Goal: Navigation & Orientation: Understand site structure

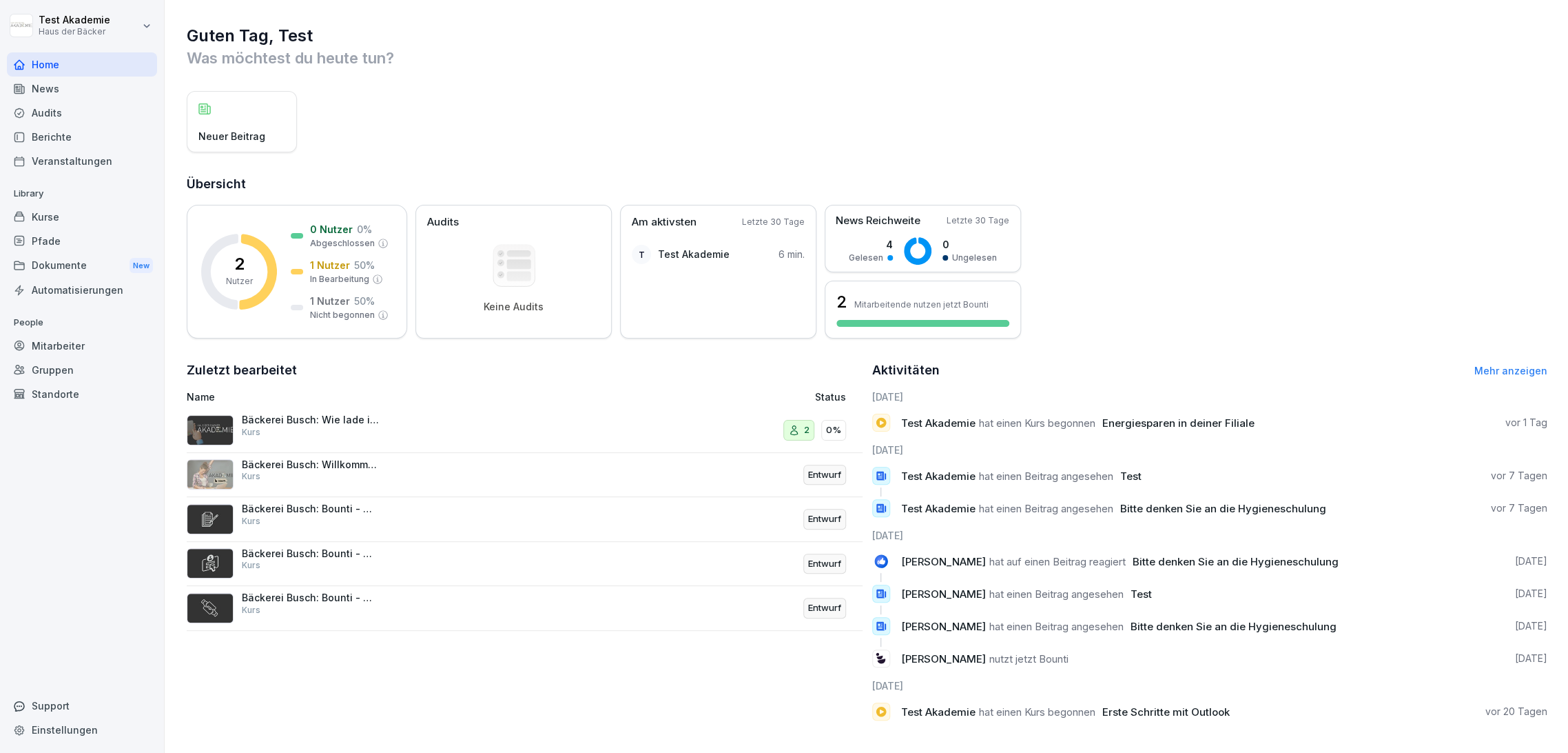
click at [83, 157] on div "Veranstaltungen" at bounding box center [83, 161] width 150 height 24
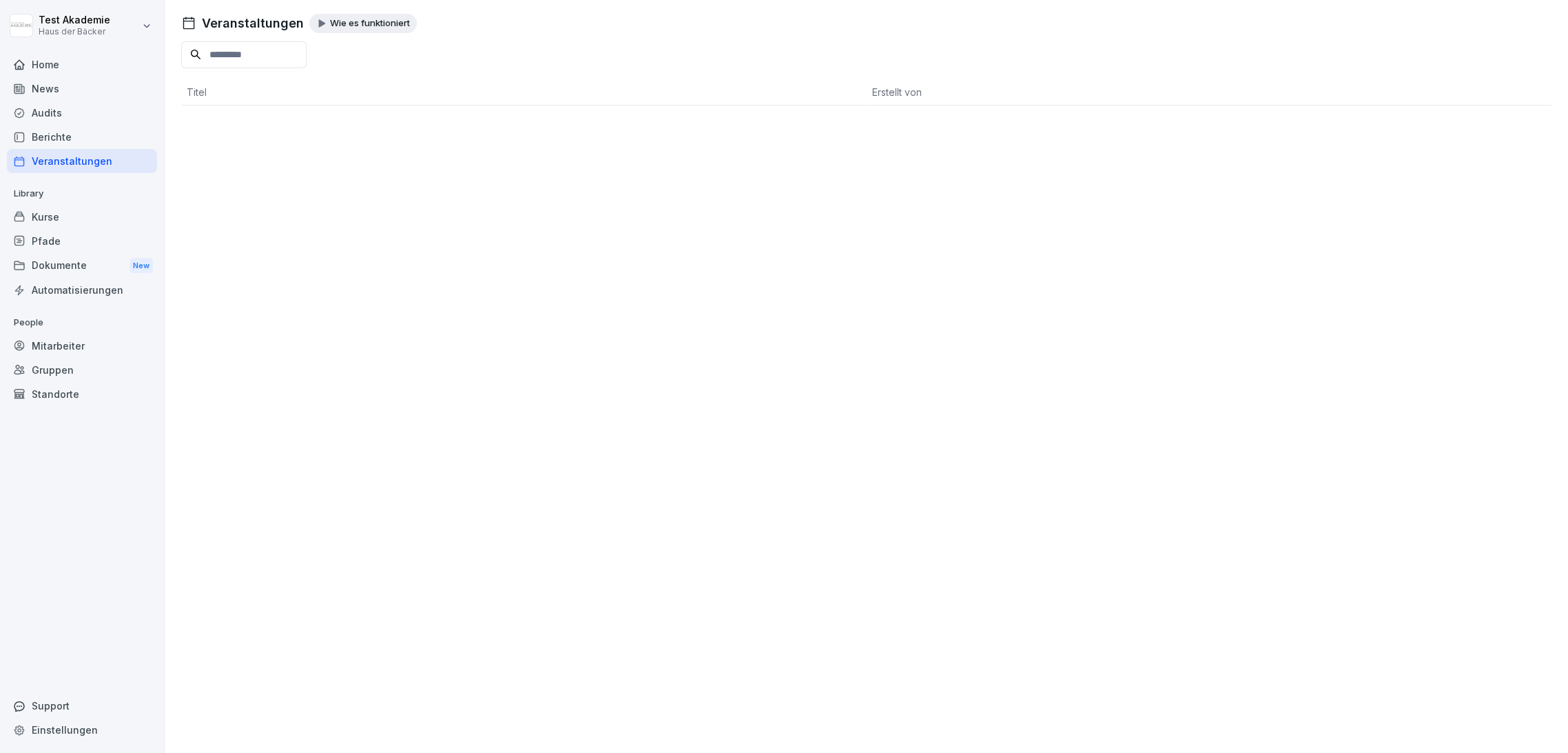
click at [85, 140] on div "Berichte" at bounding box center [83, 137] width 150 height 24
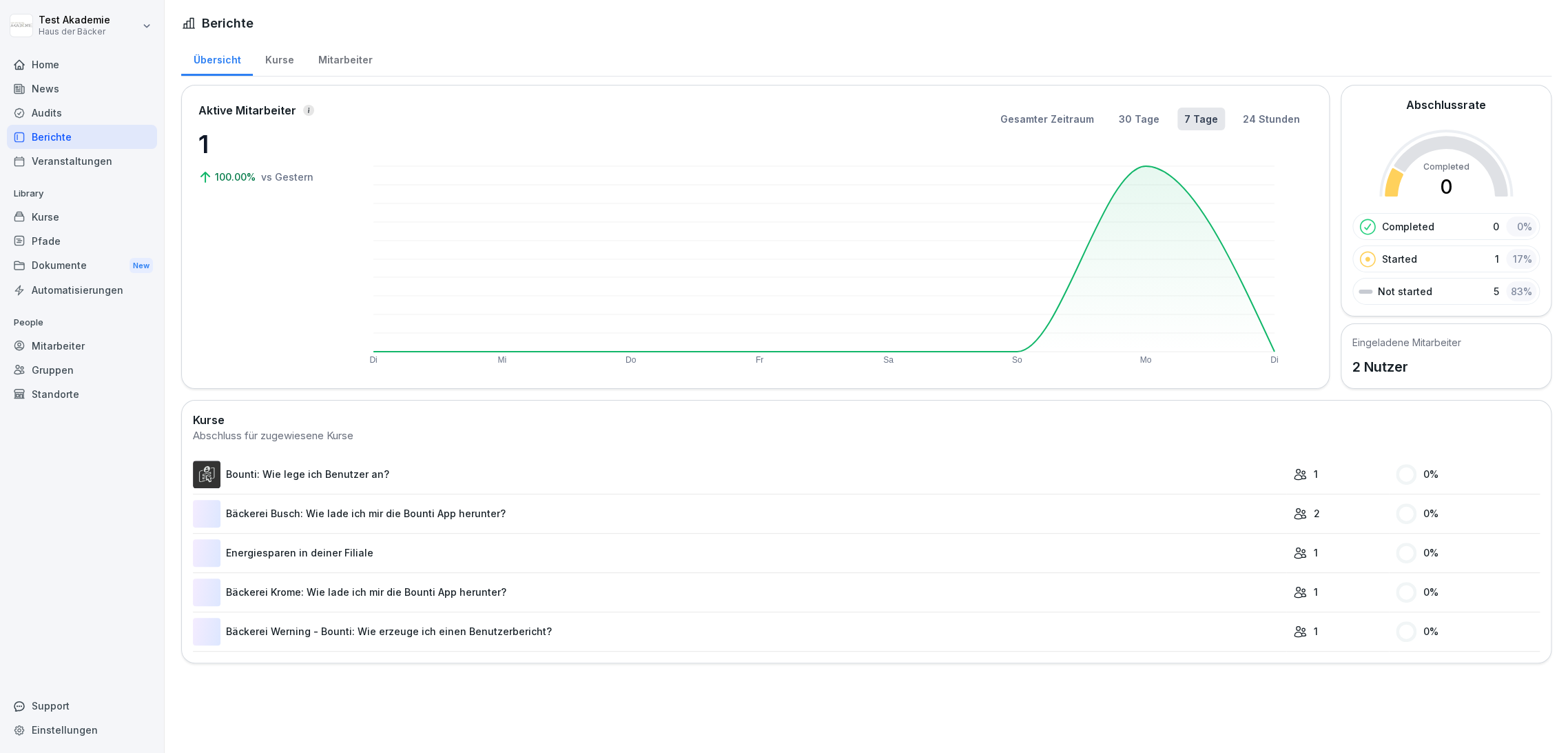
click at [89, 137] on div "Berichte" at bounding box center [83, 137] width 150 height 24
click at [93, 120] on div "Audits" at bounding box center [83, 113] width 150 height 24
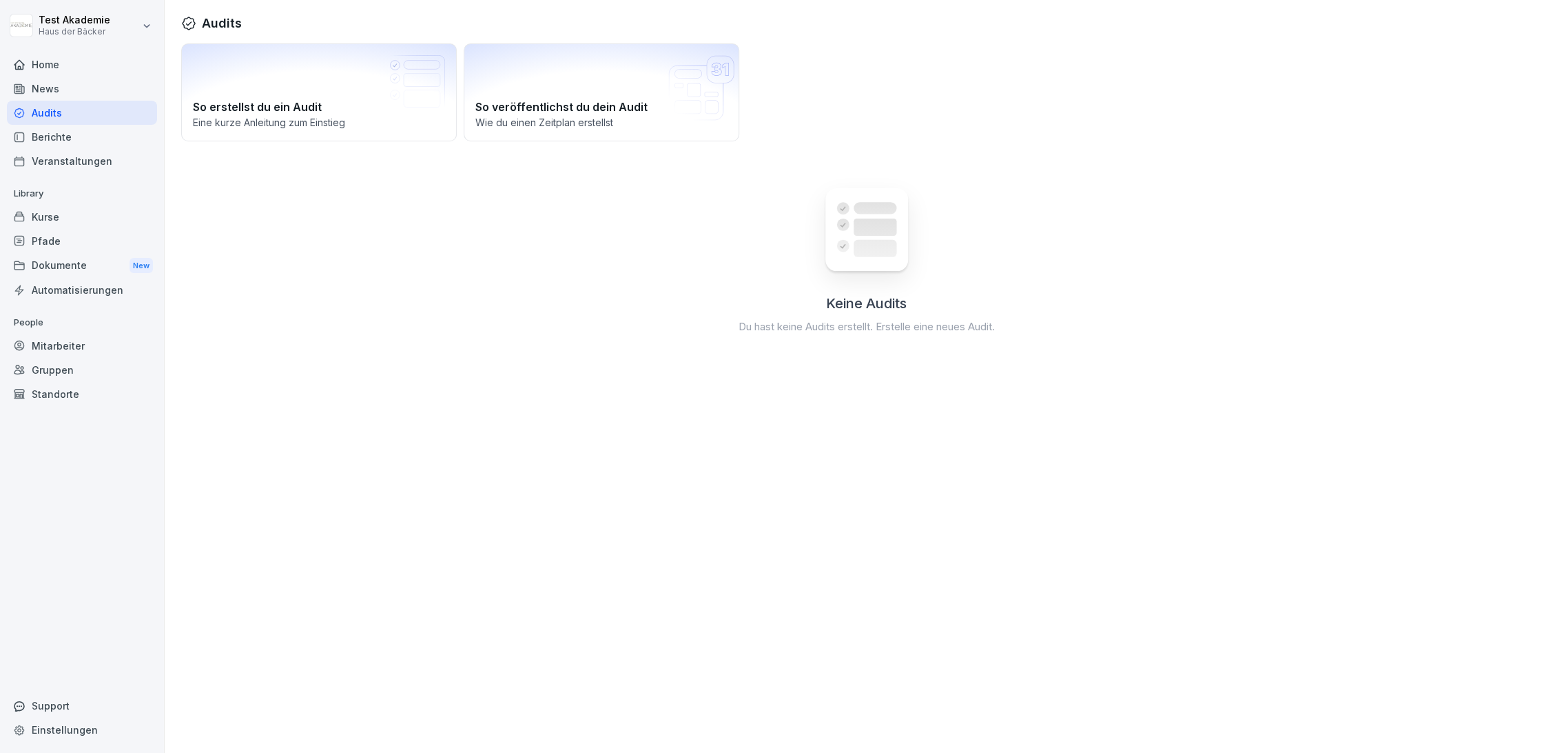
click at [97, 109] on div "Audits" at bounding box center [83, 113] width 150 height 24
click at [87, 78] on div "News" at bounding box center [83, 88] width 150 height 24
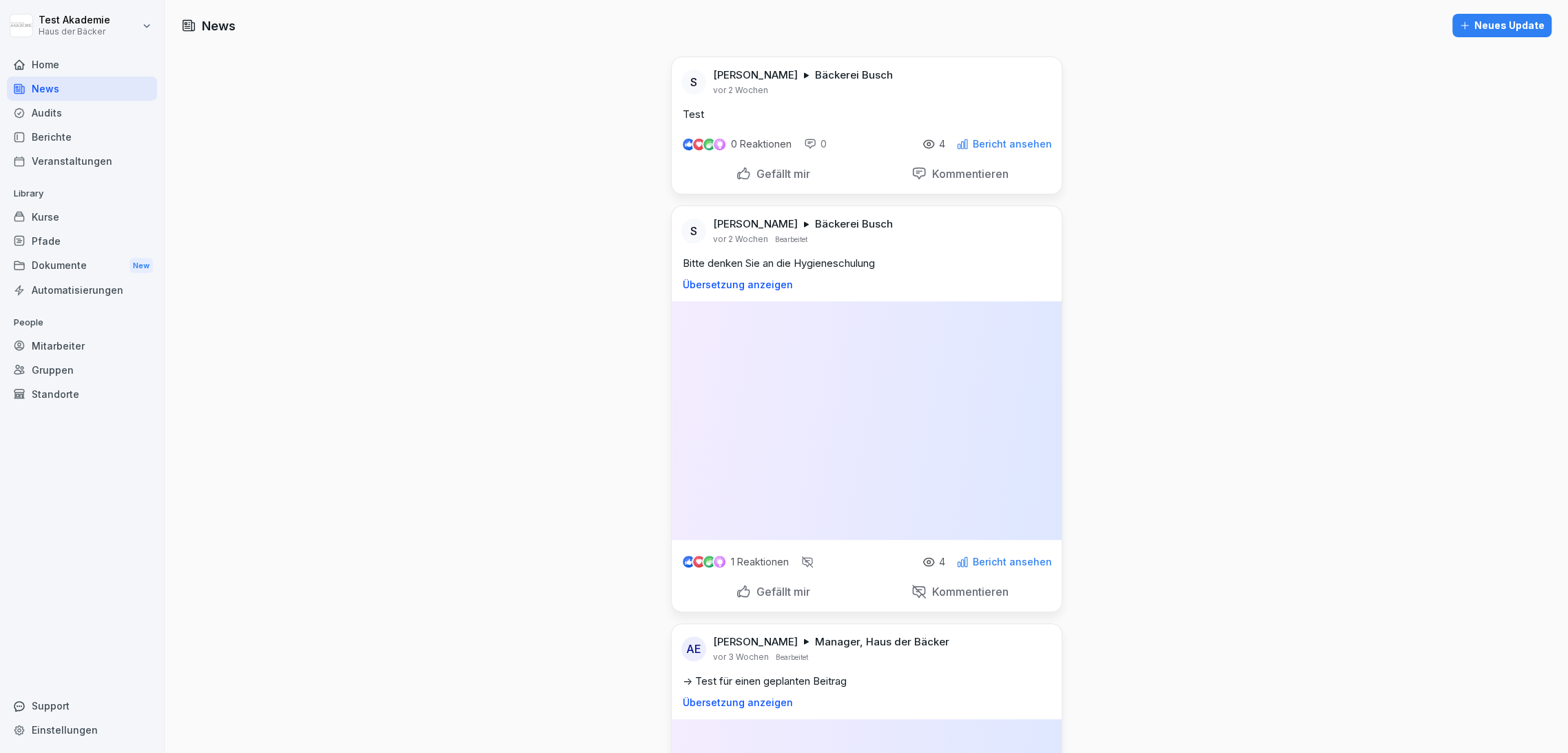
click at [87, 79] on div "News" at bounding box center [83, 88] width 150 height 24
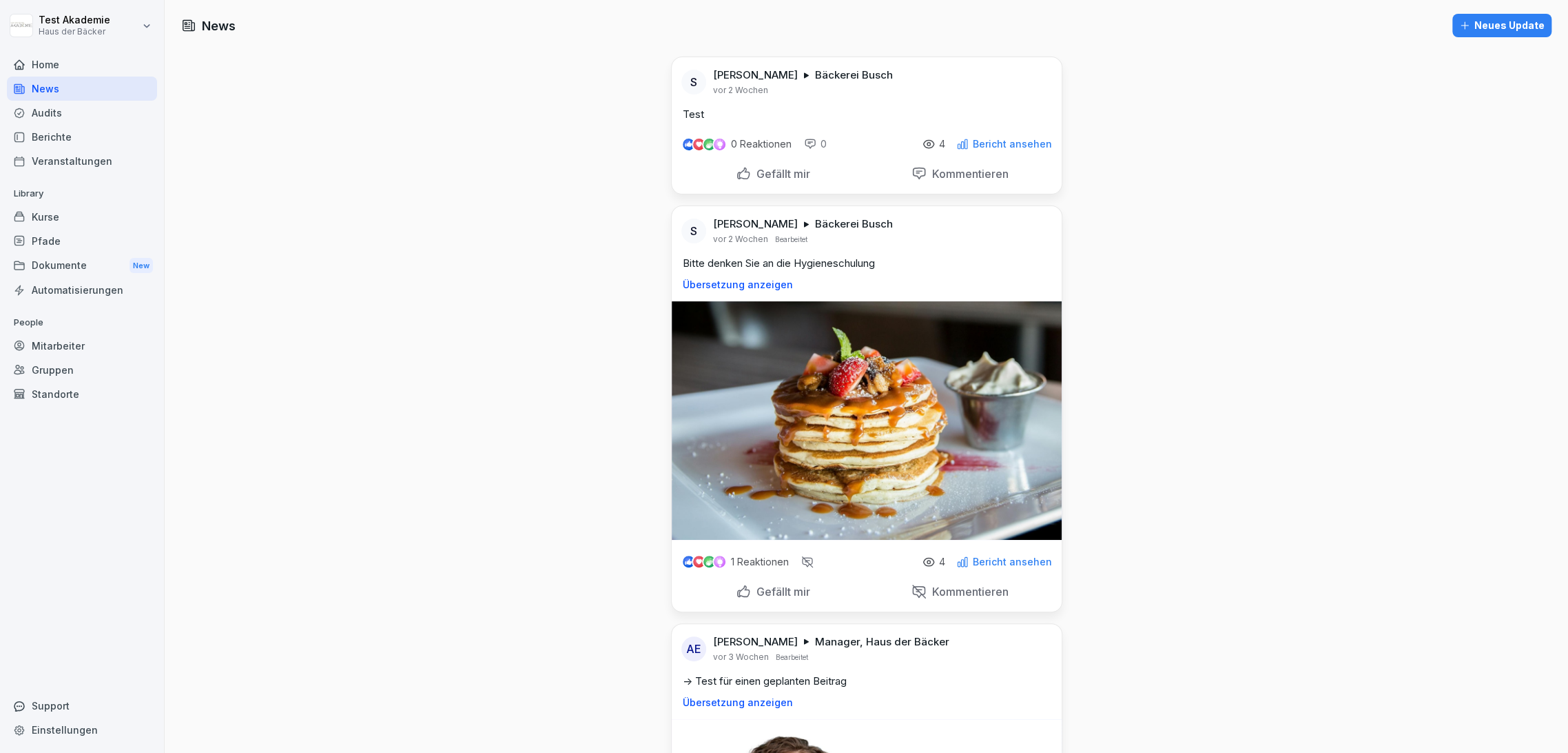
click at [83, 58] on div "Home" at bounding box center [83, 64] width 150 height 24
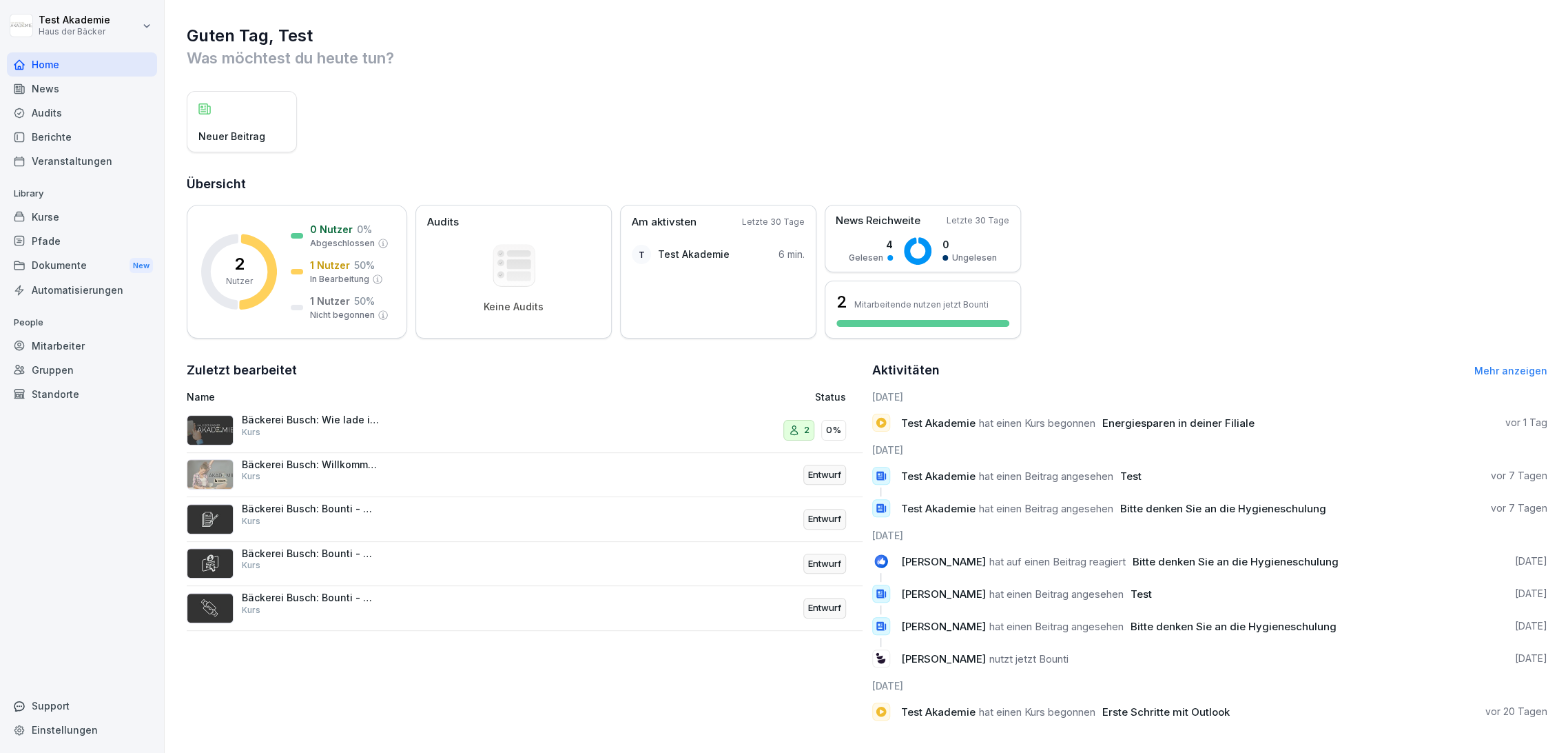
click at [101, 213] on div "Kurse" at bounding box center [83, 216] width 150 height 24
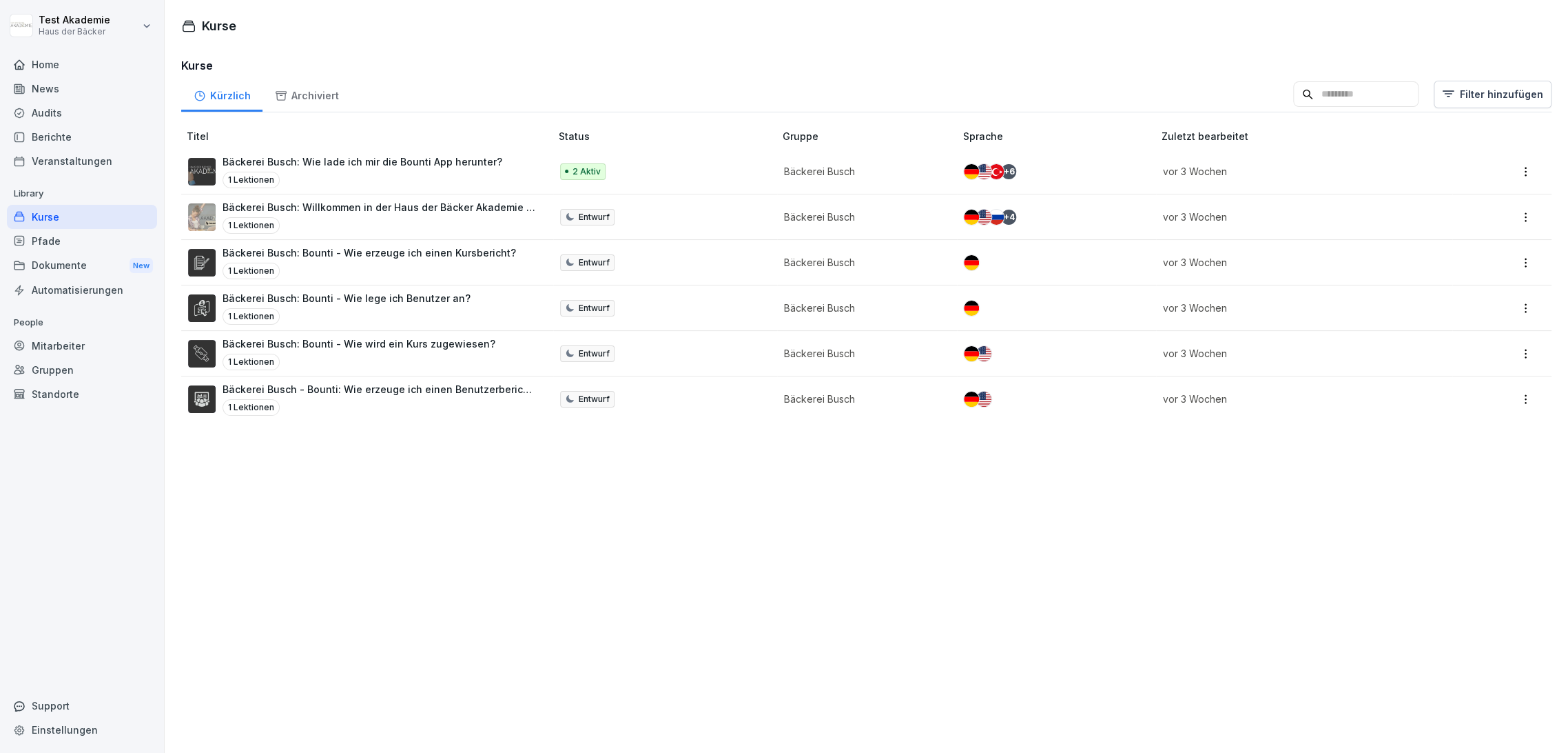
click at [104, 251] on div "Pfade" at bounding box center [83, 241] width 150 height 24
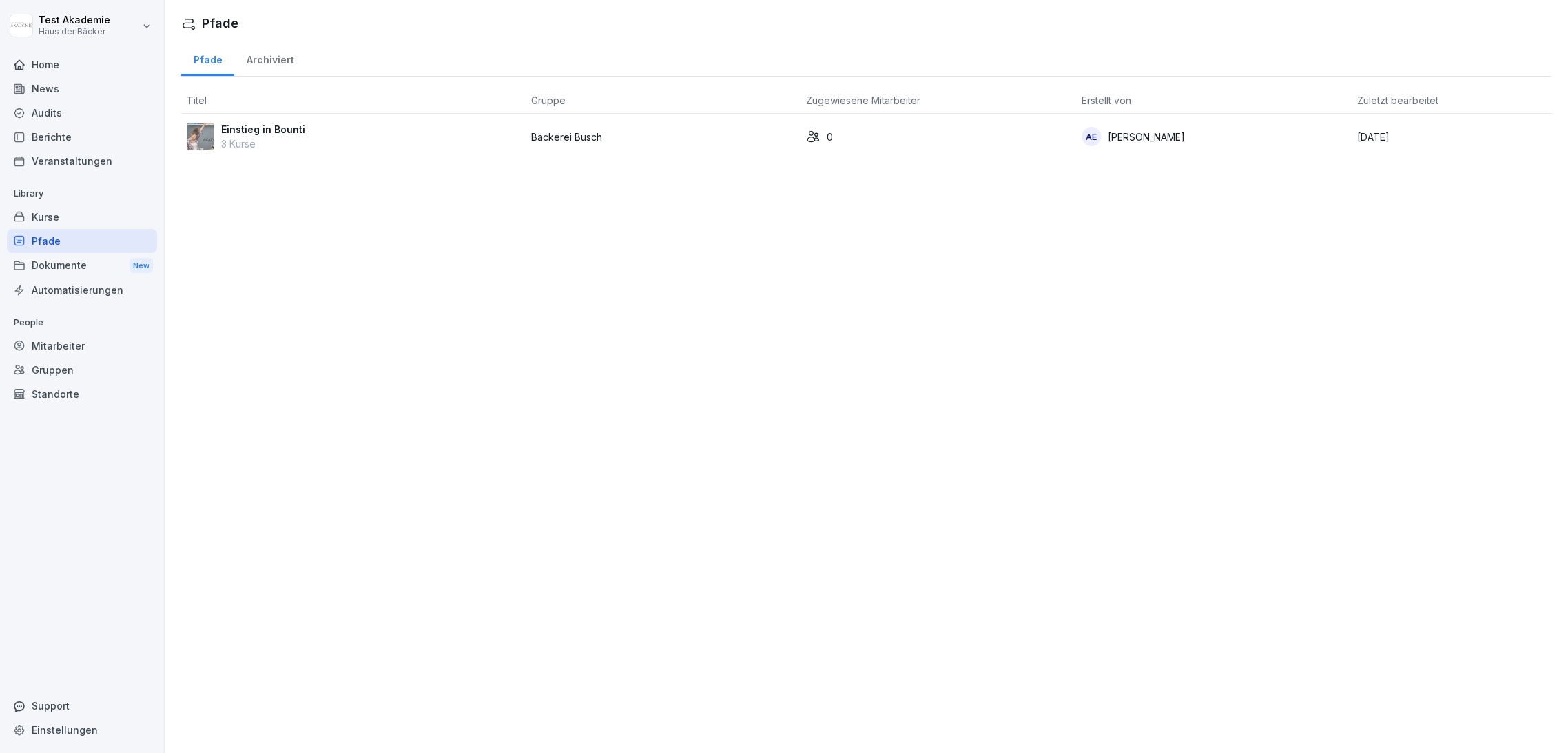
click at [105, 276] on div "Dokumente New" at bounding box center [83, 266] width 150 height 26
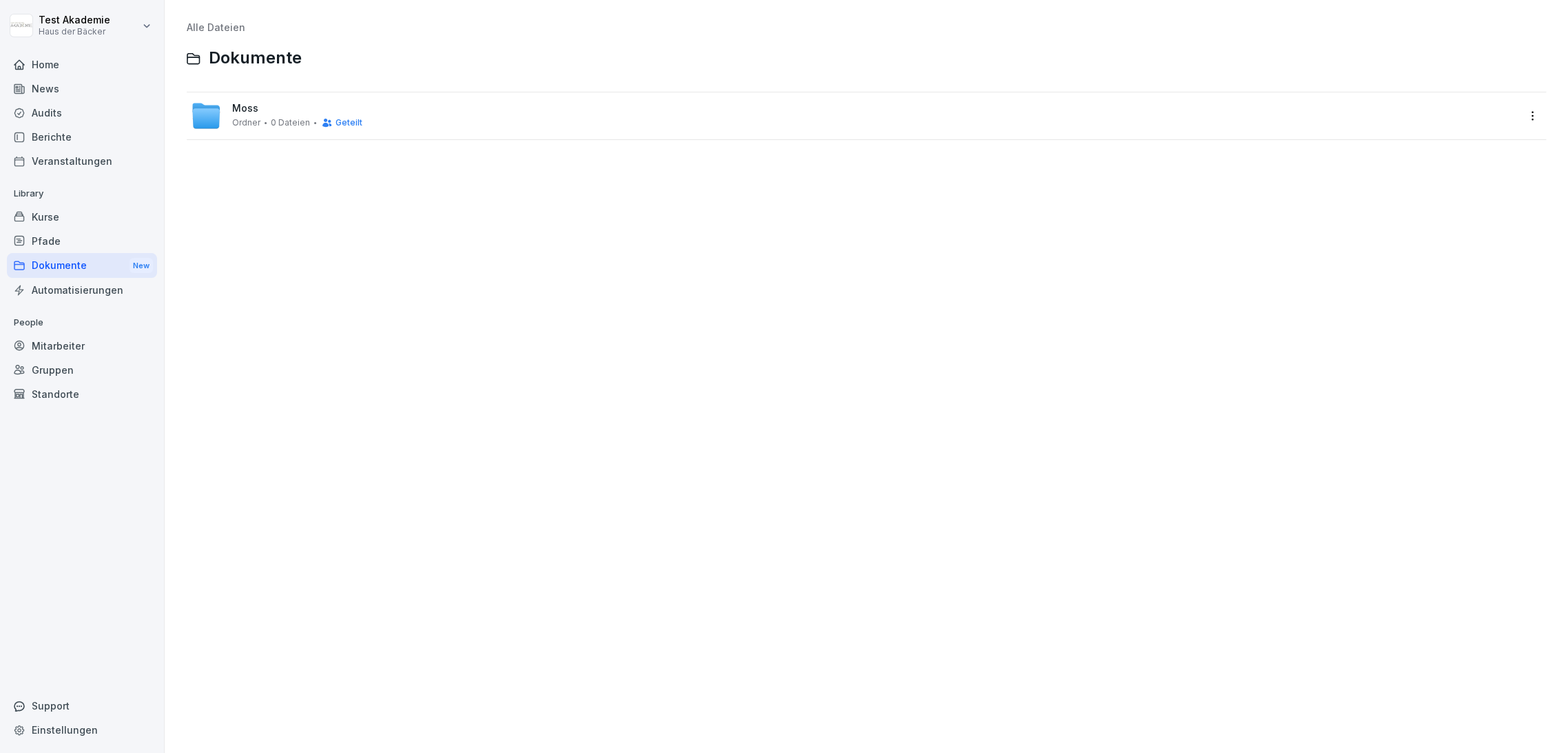
click at [103, 288] on div "Automatisierungen" at bounding box center [83, 290] width 150 height 24
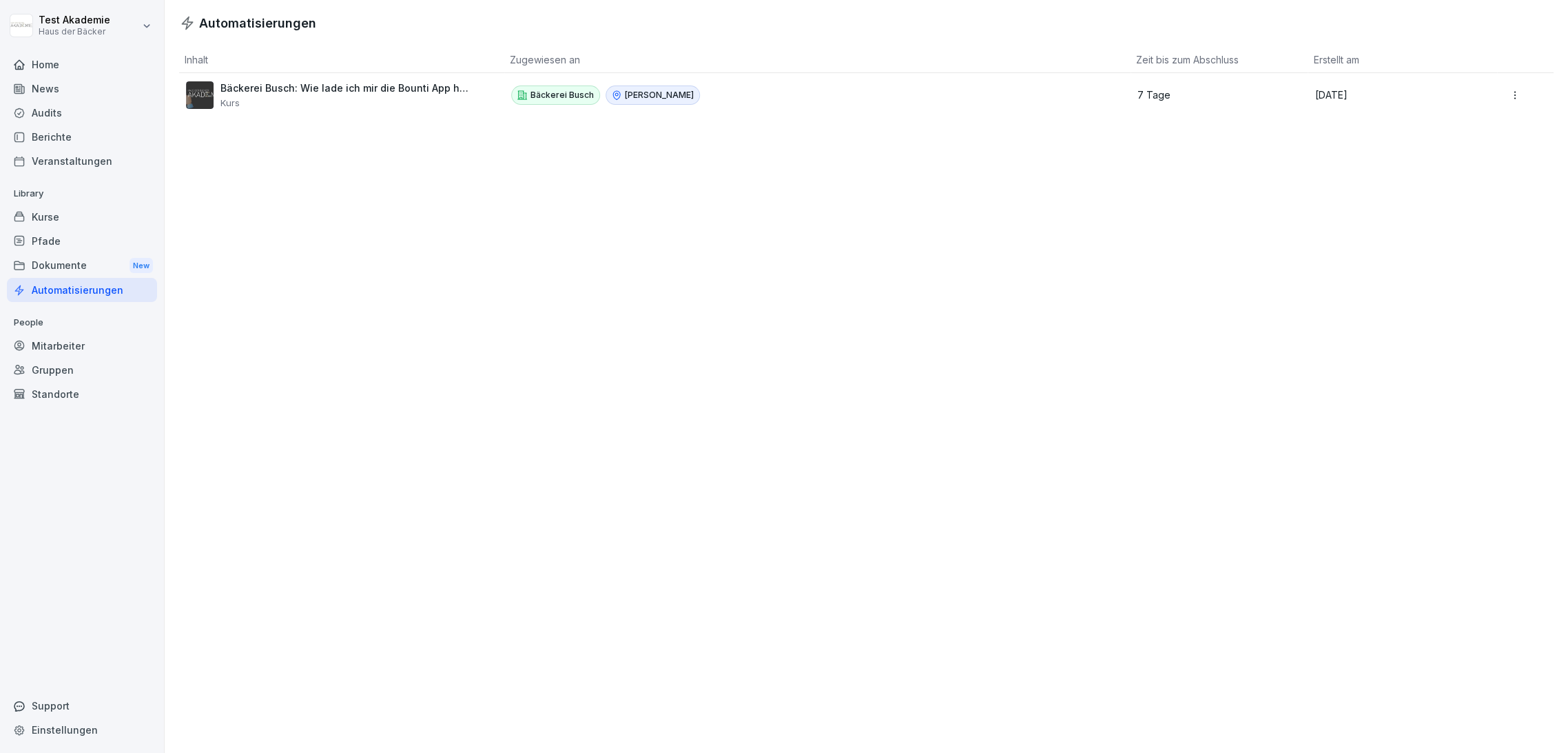
click at [84, 342] on div "Mitarbeiter" at bounding box center [83, 346] width 150 height 24
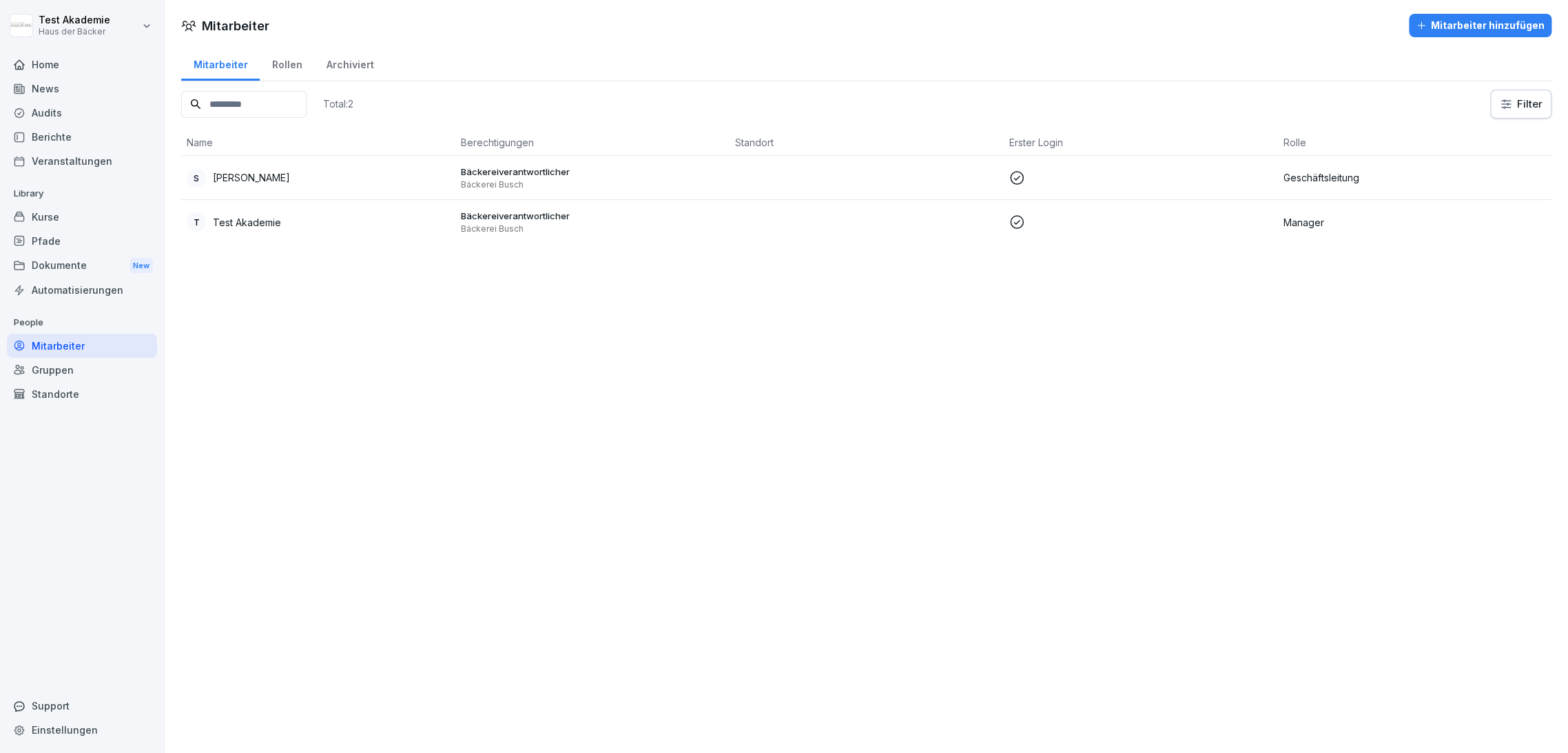
click at [87, 340] on div "Mitarbeiter" at bounding box center [83, 346] width 150 height 24
click at [98, 291] on div "Automatisierungen" at bounding box center [83, 290] width 150 height 24
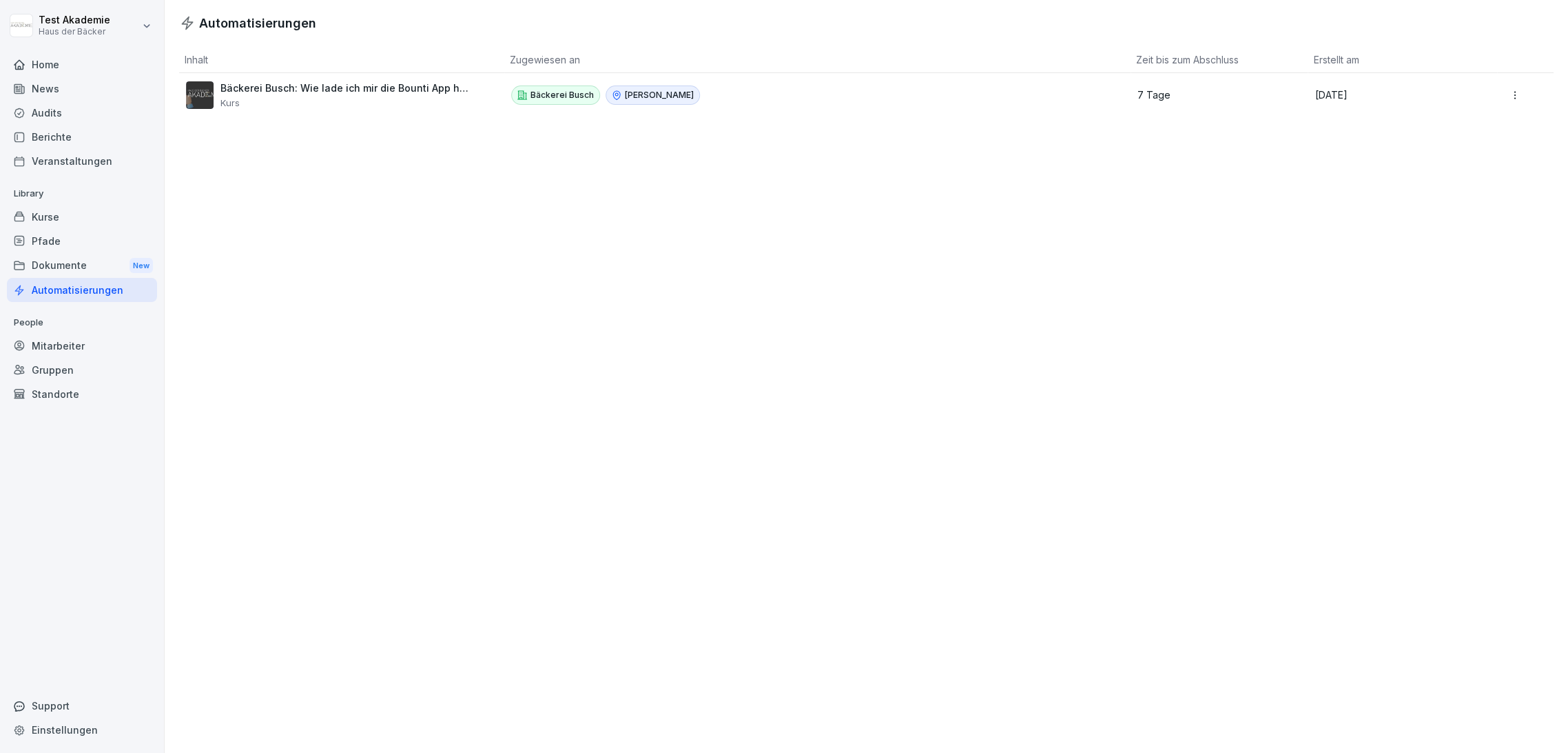
click at [92, 340] on div "Mitarbeiter" at bounding box center [83, 346] width 150 height 24
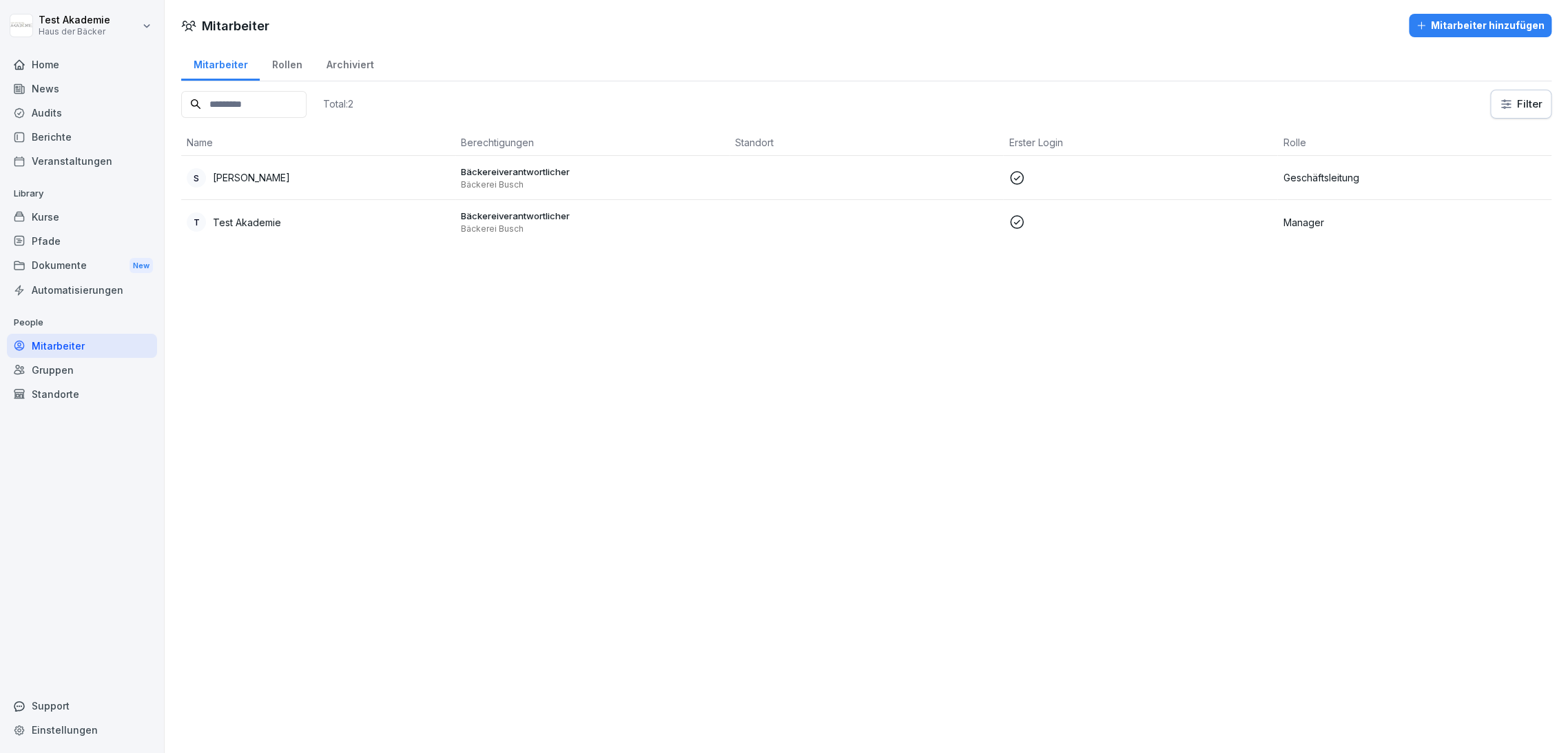
click at [74, 222] on div "Kurse" at bounding box center [83, 216] width 150 height 24
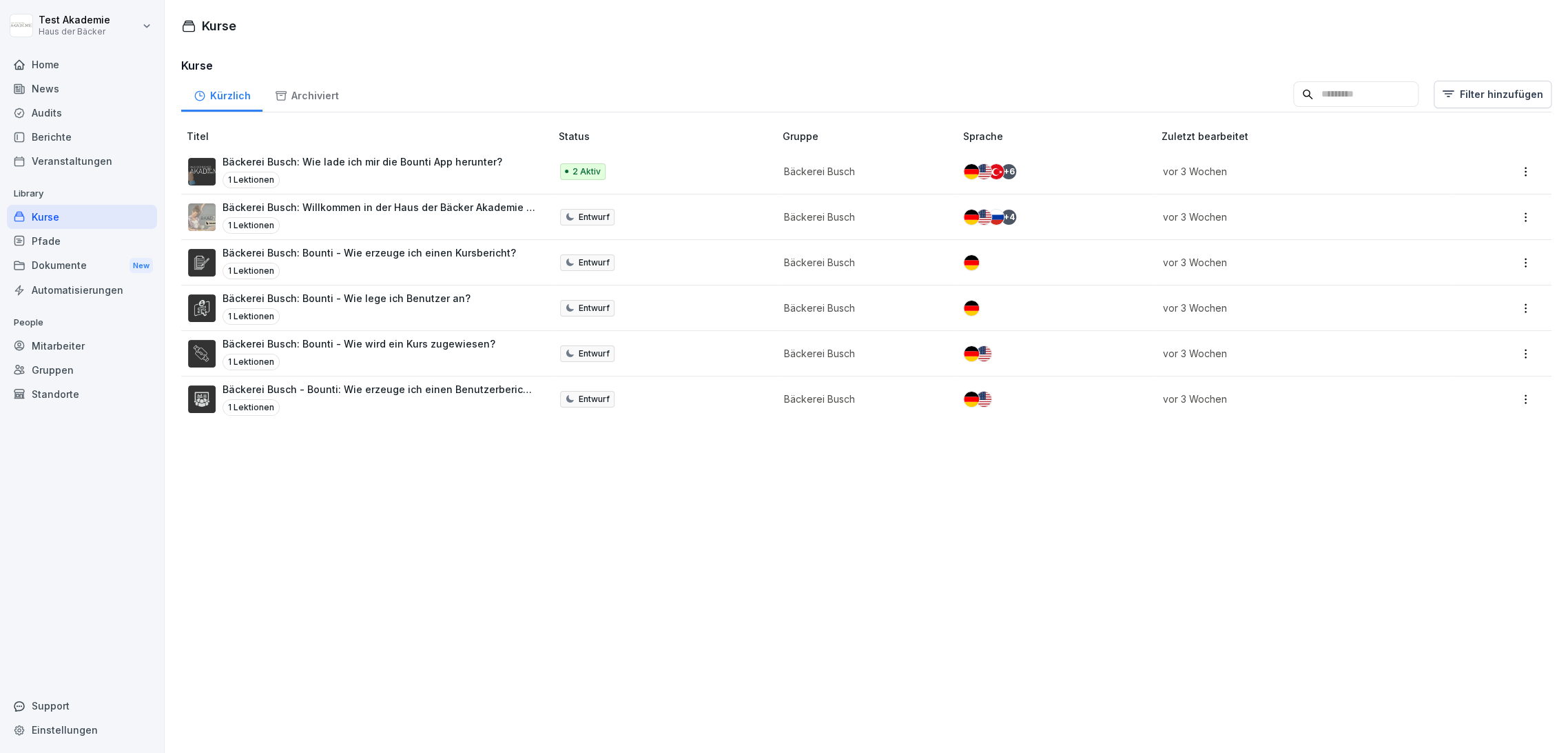
click at [82, 161] on div "Veranstaltungen" at bounding box center [83, 161] width 150 height 24
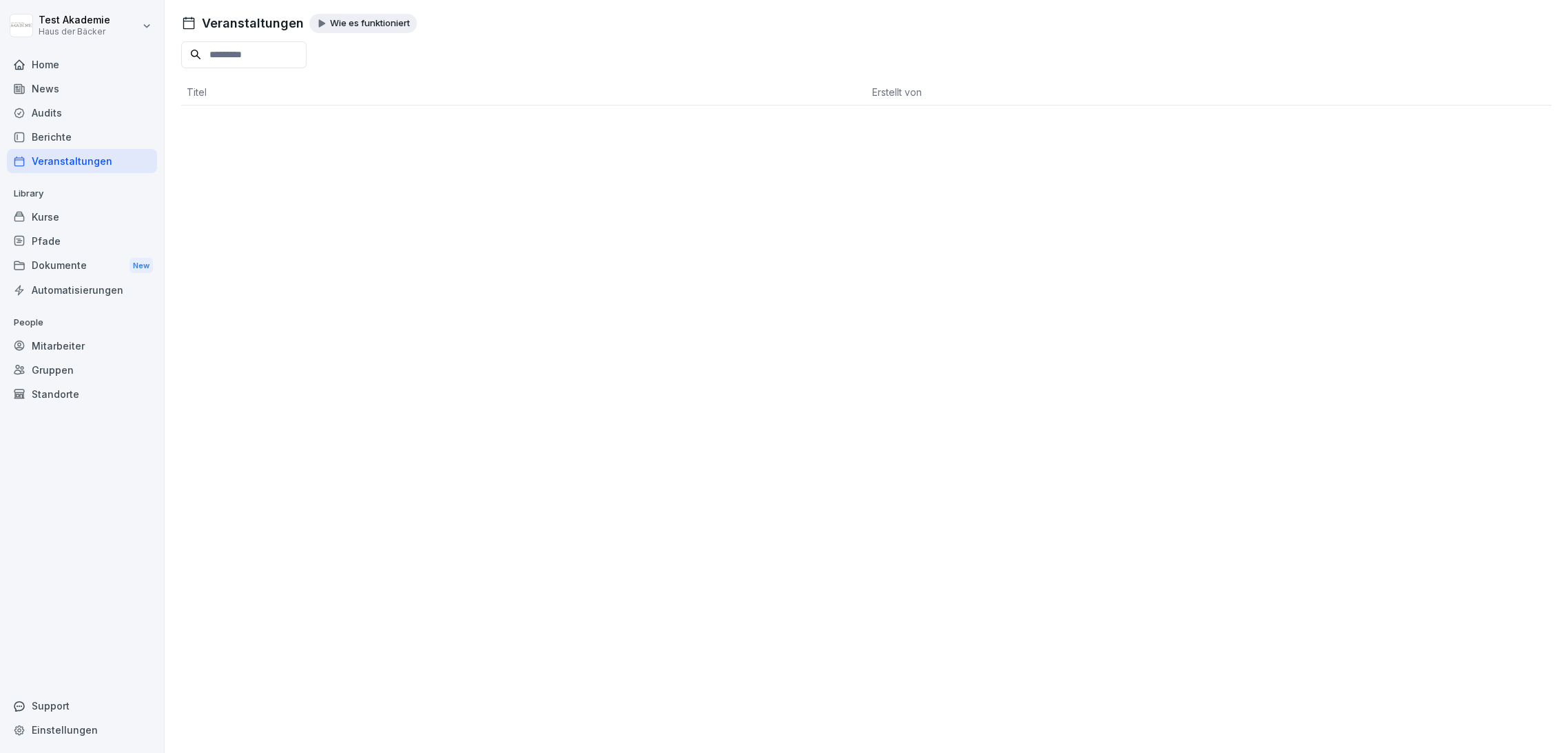
click at [66, 136] on div "Berichte" at bounding box center [83, 137] width 150 height 24
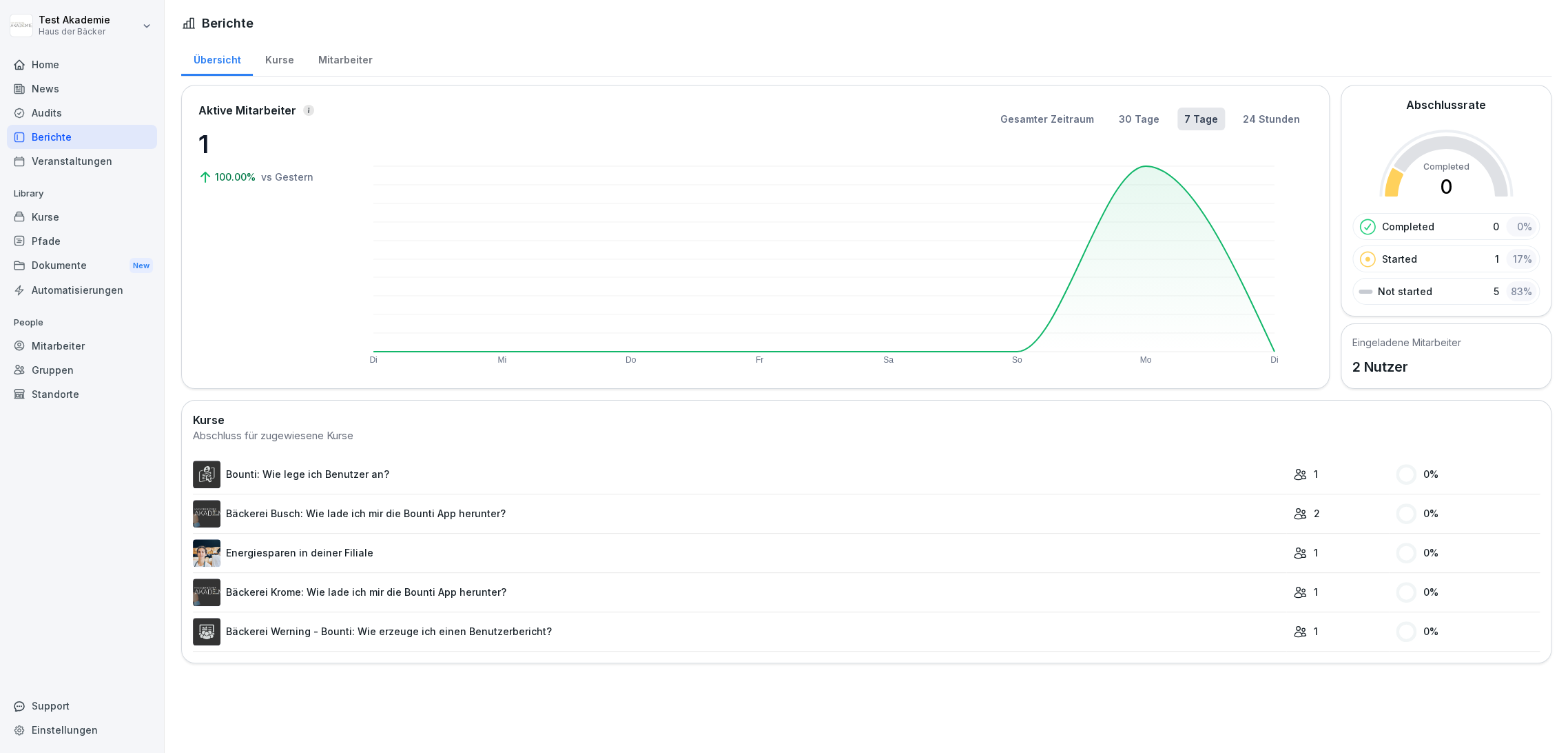
click at [74, 85] on div "News" at bounding box center [83, 88] width 150 height 24
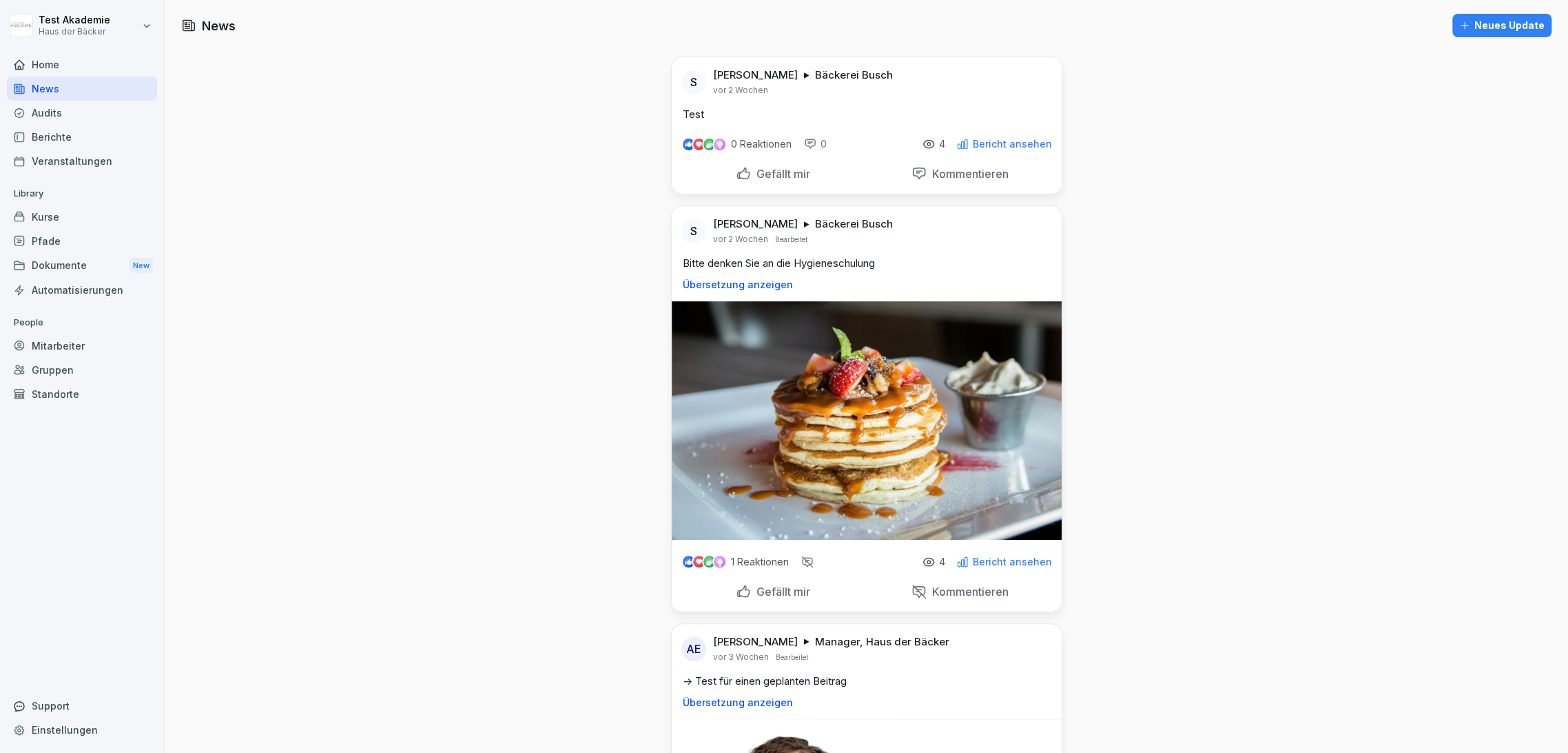
click at [90, 227] on div "Kurse" at bounding box center [83, 216] width 150 height 24
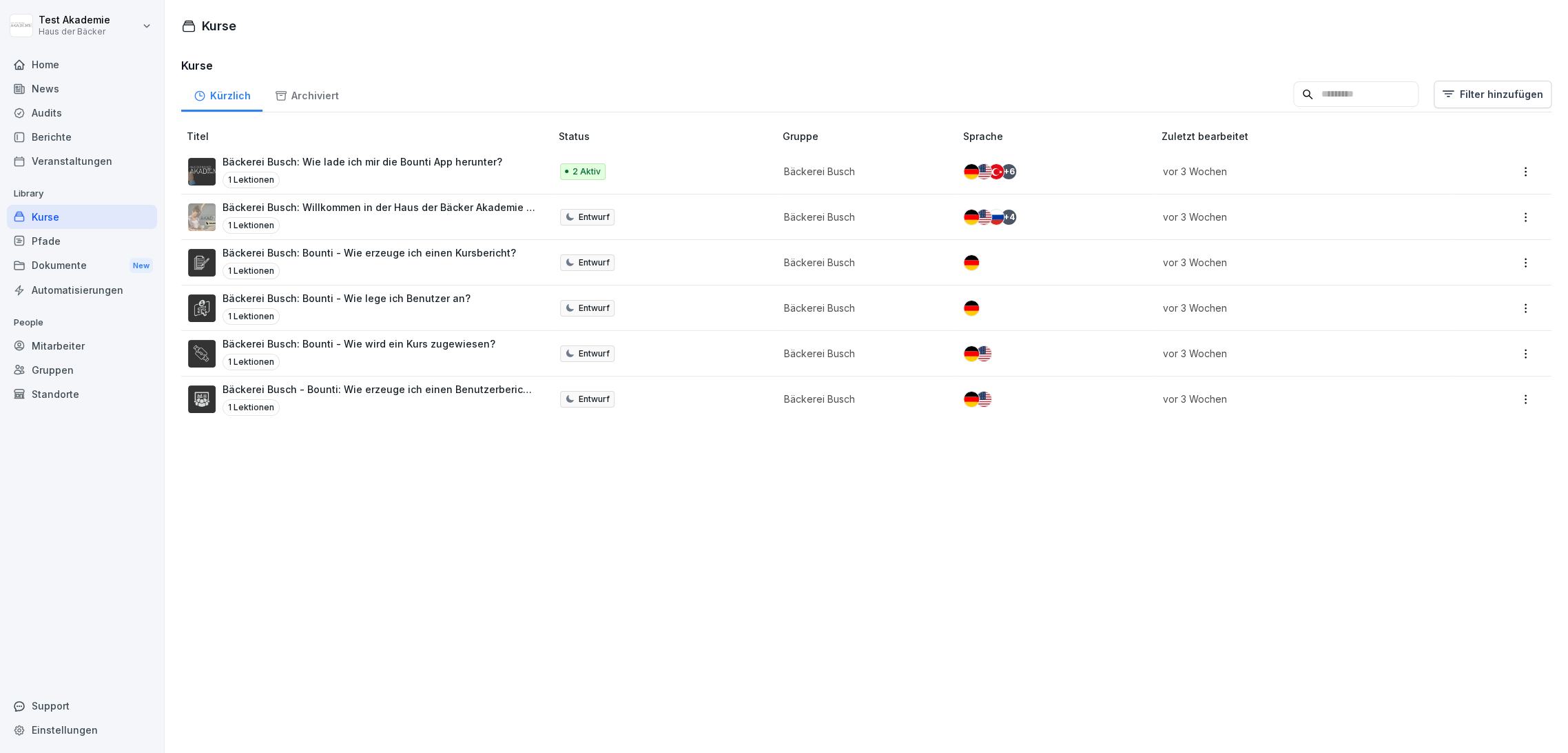
click at [90, 235] on div "Pfade" at bounding box center [83, 241] width 150 height 24
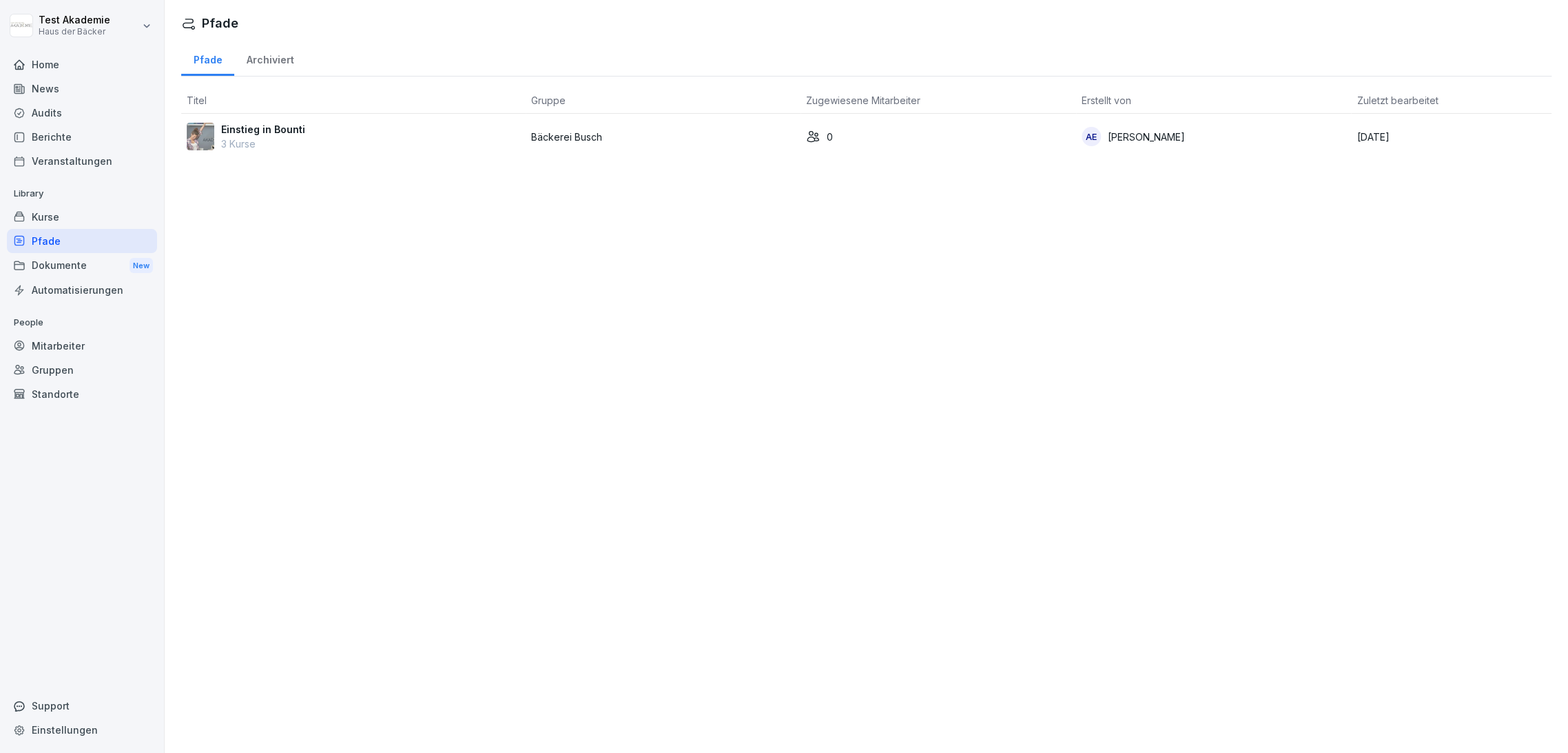
click at [93, 260] on div "Dokumente New" at bounding box center [83, 266] width 150 height 26
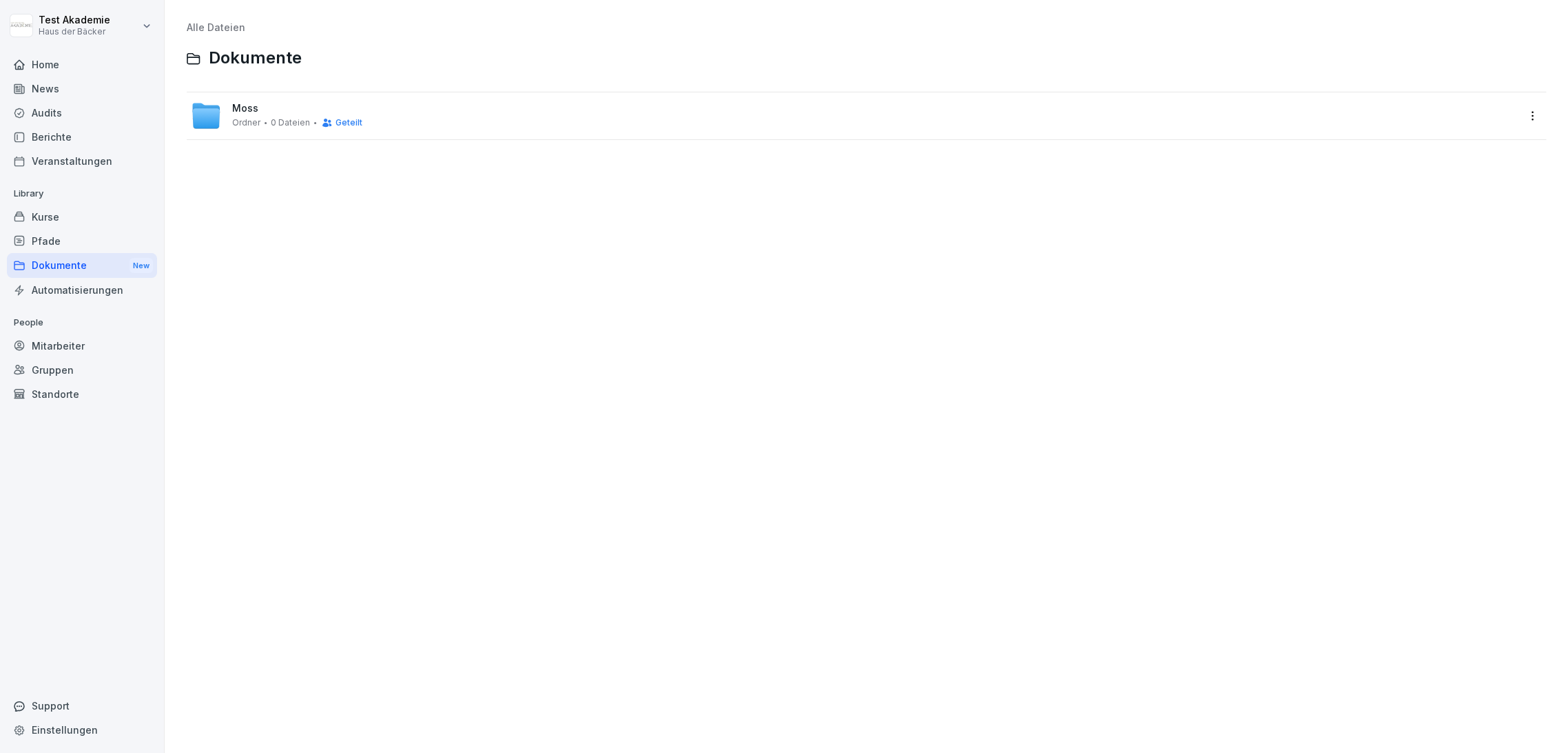
click at [90, 292] on div "Automatisierungen" at bounding box center [83, 290] width 150 height 24
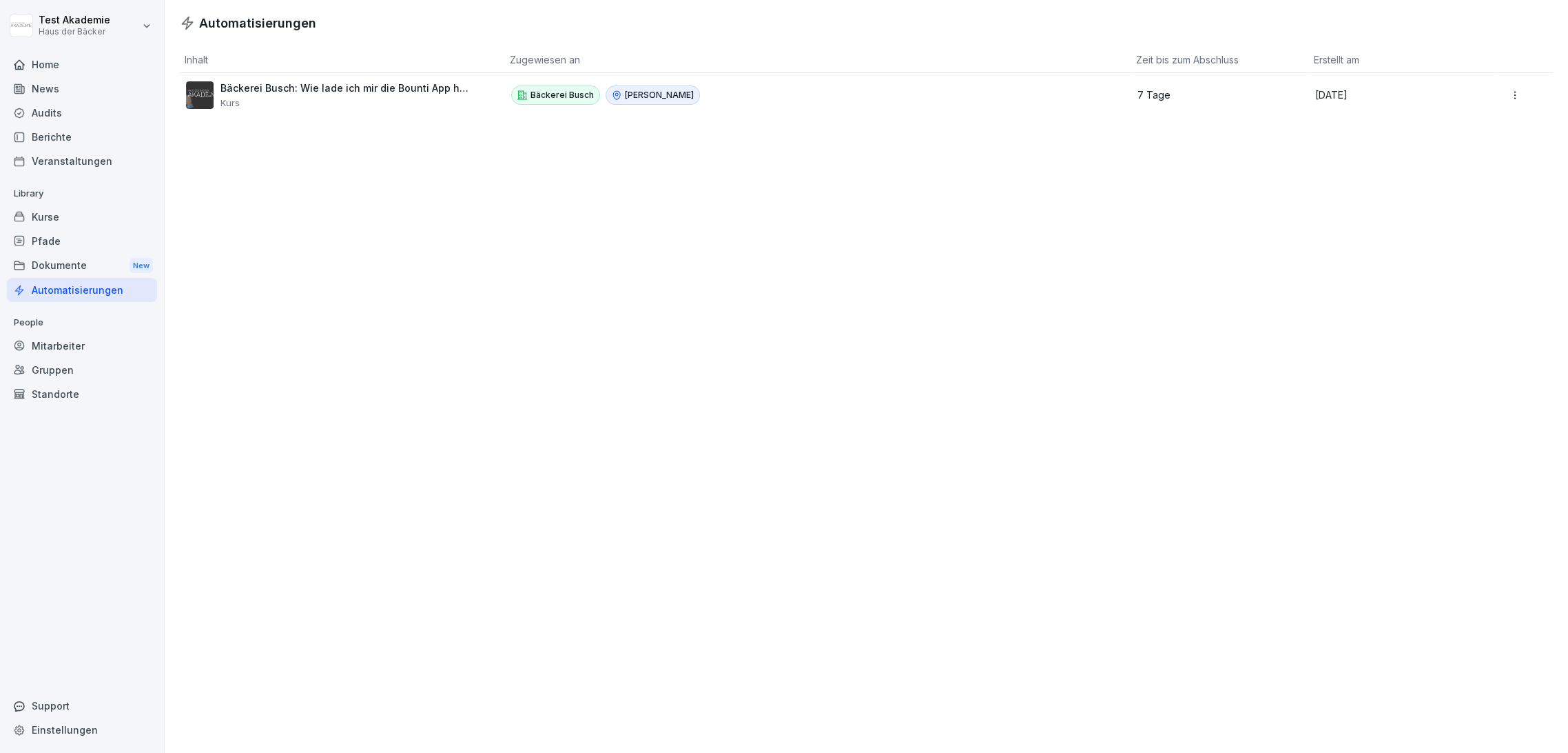
click at [78, 352] on div "Mitarbeiter" at bounding box center [83, 346] width 150 height 24
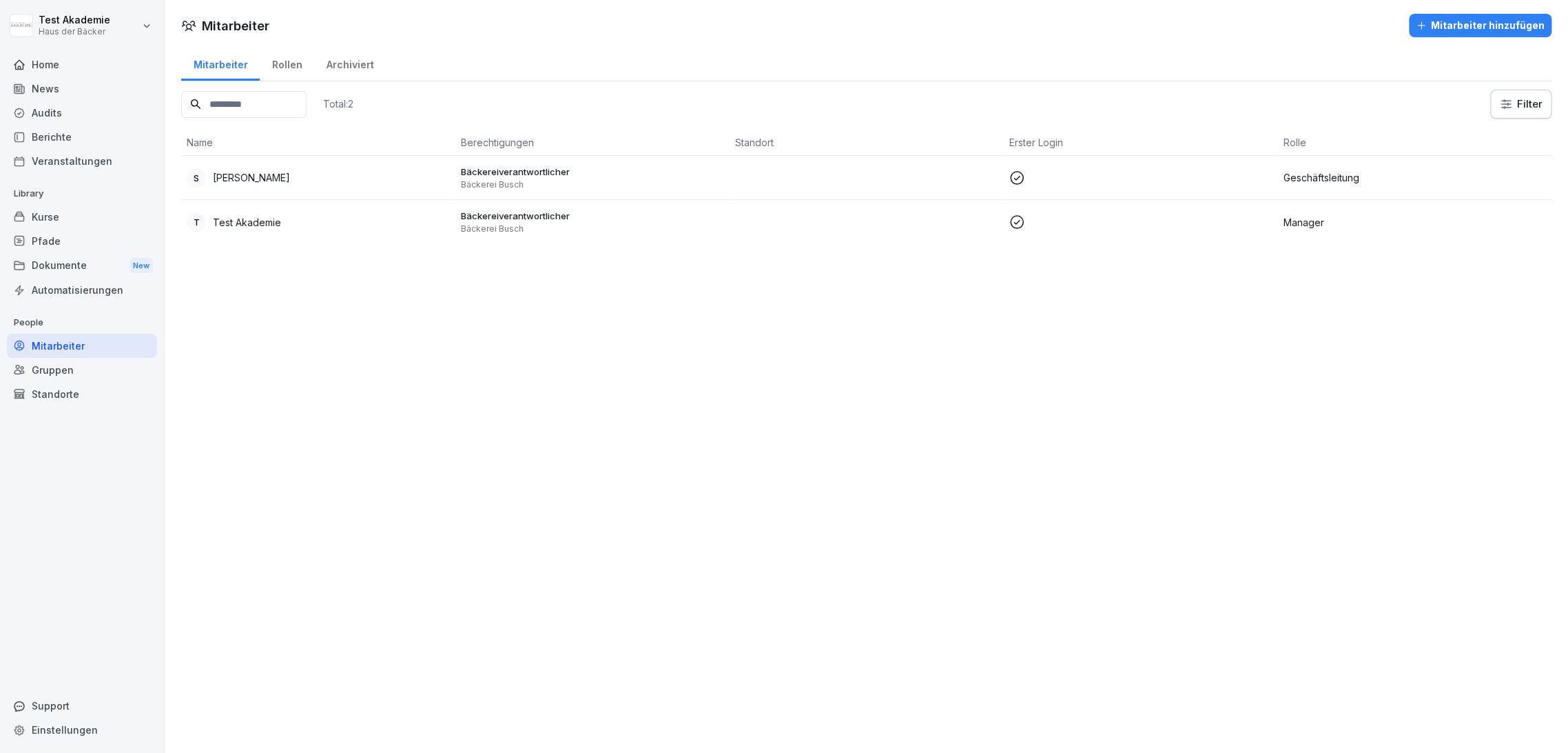
click at [82, 382] on div "Standorte" at bounding box center [83, 393] width 150 height 24
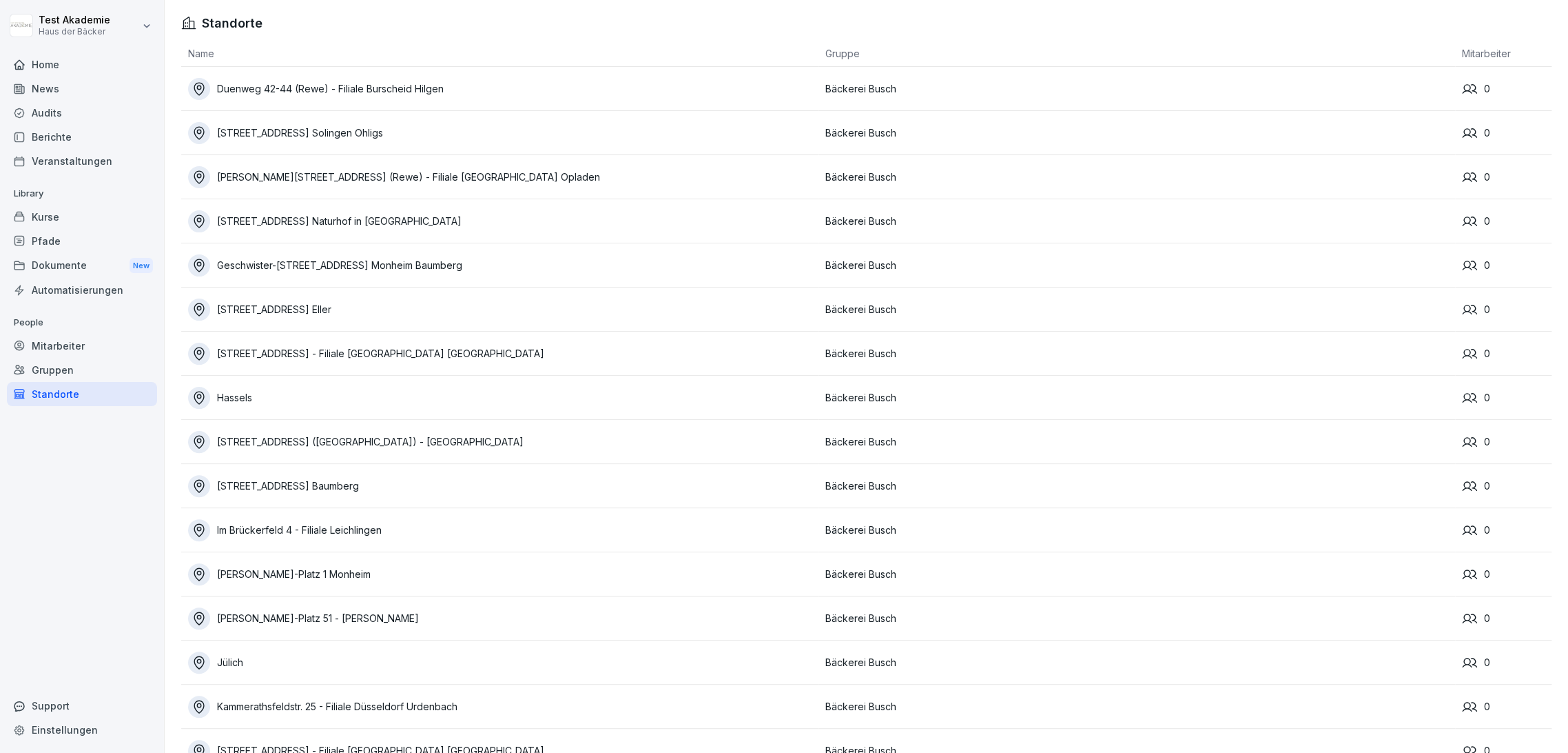
click at [95, 242] on div "Pfade" at bounding box center [83, 241] width 150 height 24
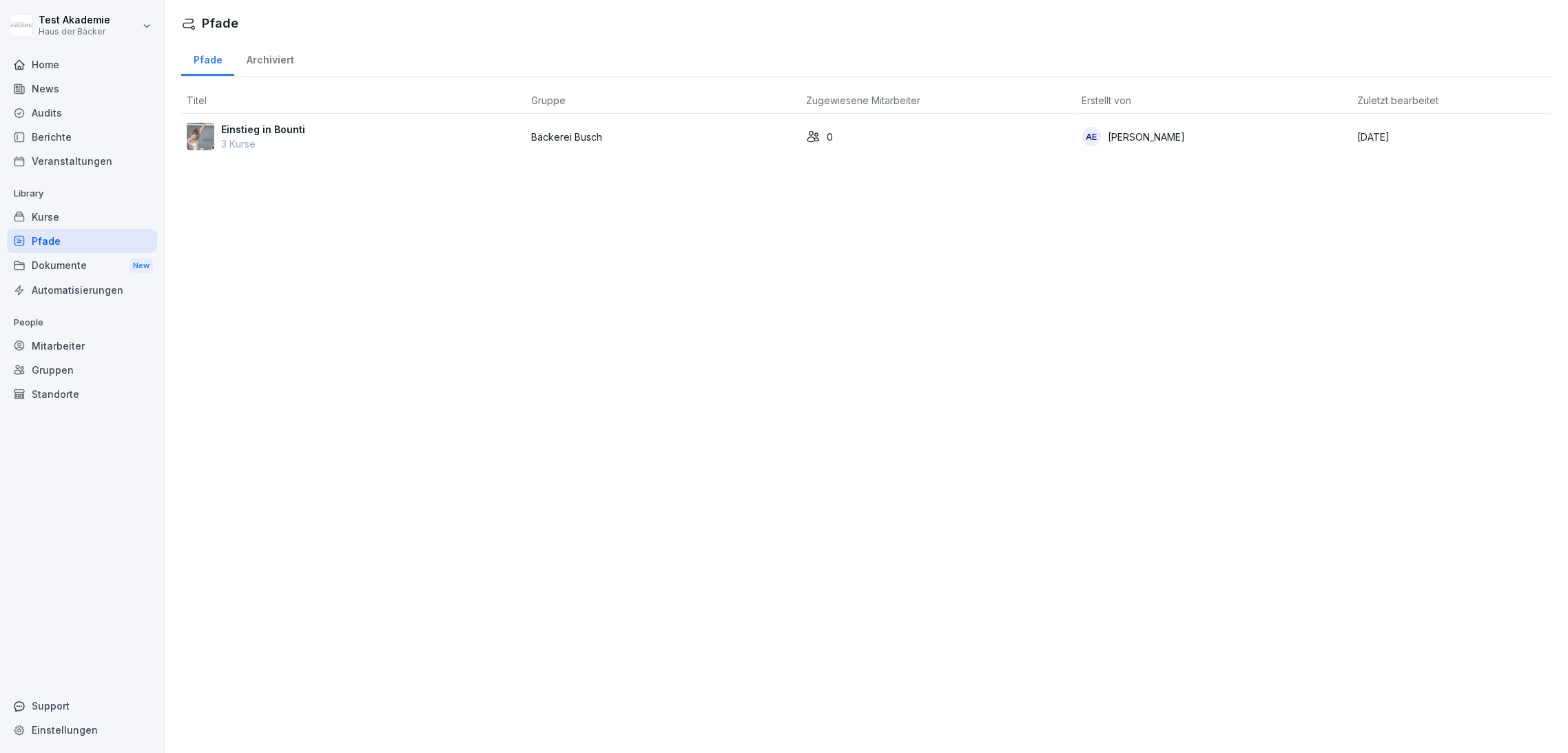
click at [90, 265] on div "Dokumente New" at bounding box center [83, 266] width 150 height 26
